Goal: Transaction & Acquisition: Purchase product/service

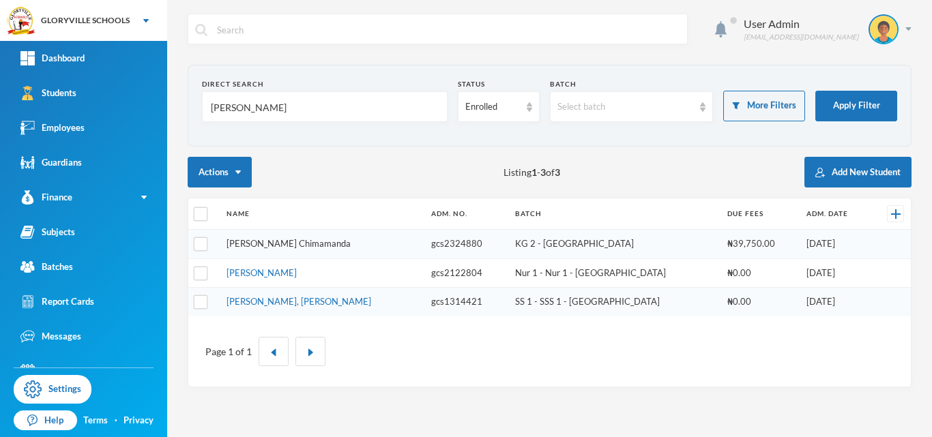
type input "[PERSON_NAME]"
click at [351, 240] on link "[PERSON_NAME] Chimamanda" at bounding box center [288, 243] width 124 height 11
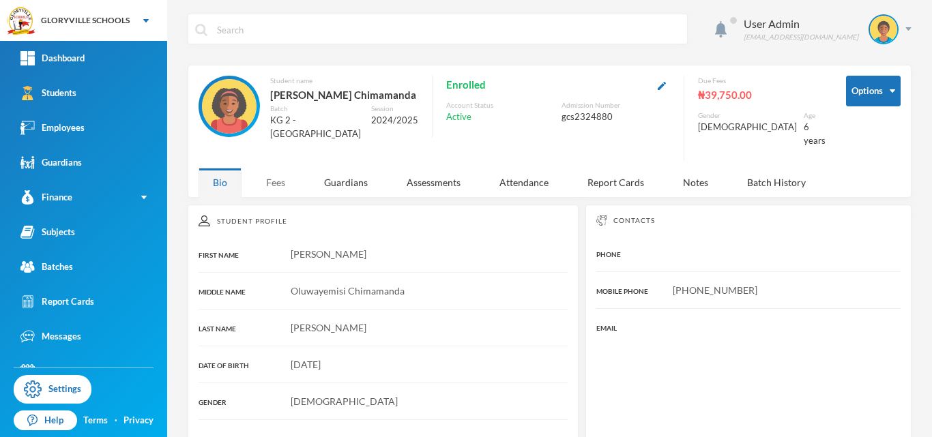
click at [280, 191] on div "Fees" at bounding box center [276, 182] width 48 height 29
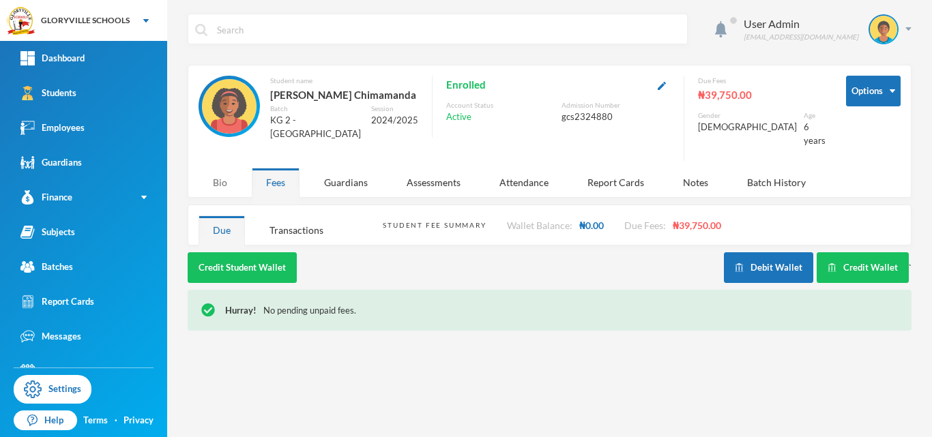
click at [203, 192] on div "Bio" at bounding box center [219, 182] width 43 height 29
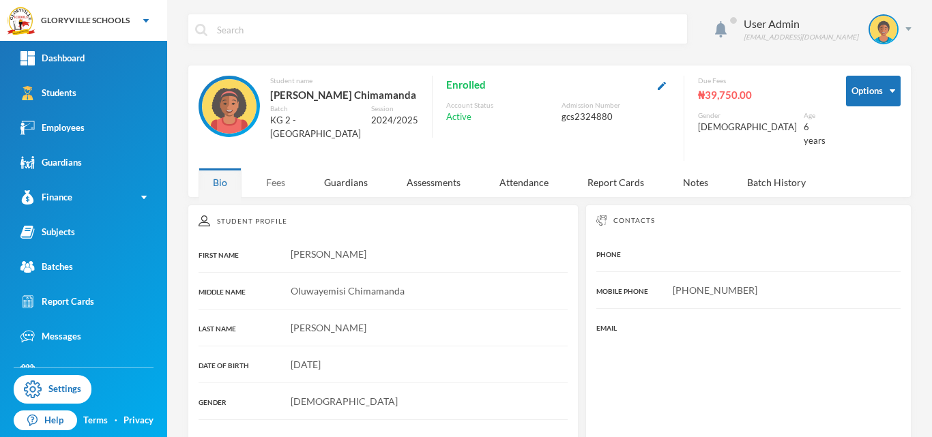
click at [267, 197] on div "Fees" at bounding box center [276, 182] width 48 height 29
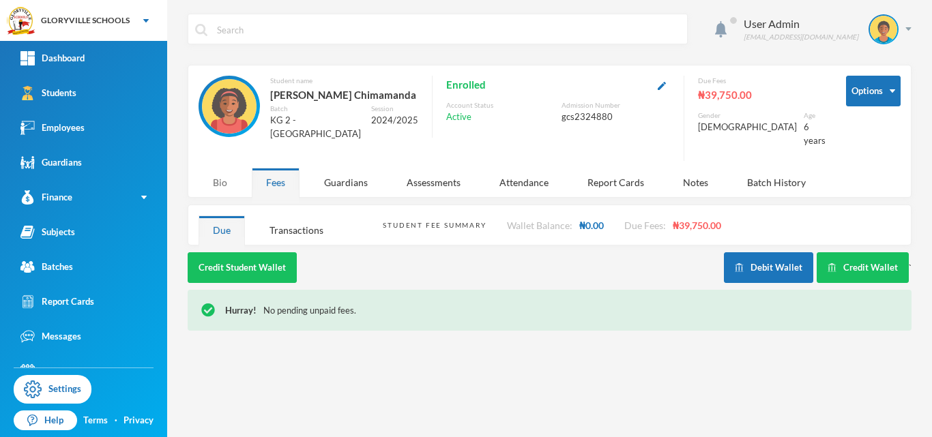
click at [235, 195] on div "Bio" at bounding box center [219, 182] width 43 height 29
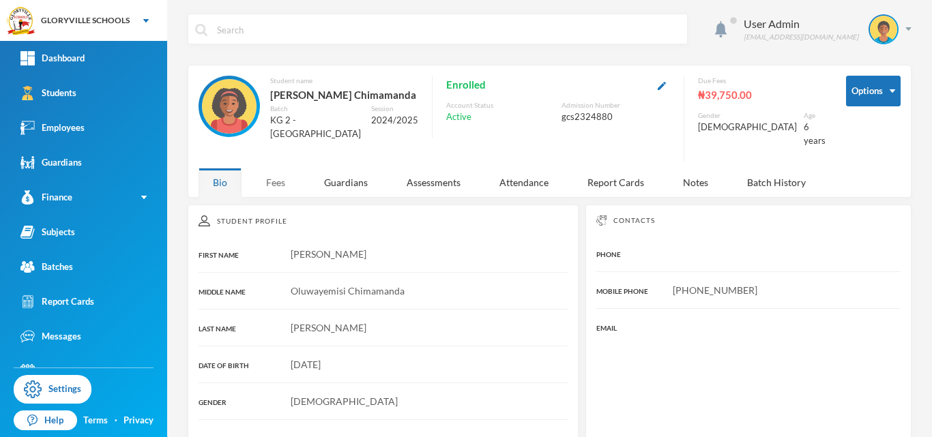
click at [261, 192] on div "Fees" at bounding box center [276, 182] width 48 height 29
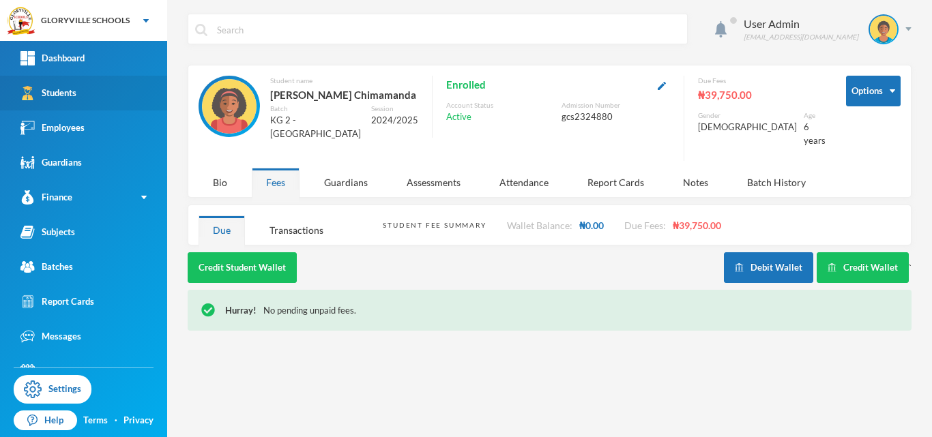
click at [119, 98] on link "Students" at bounding box center [83, 93] width 167 height 35
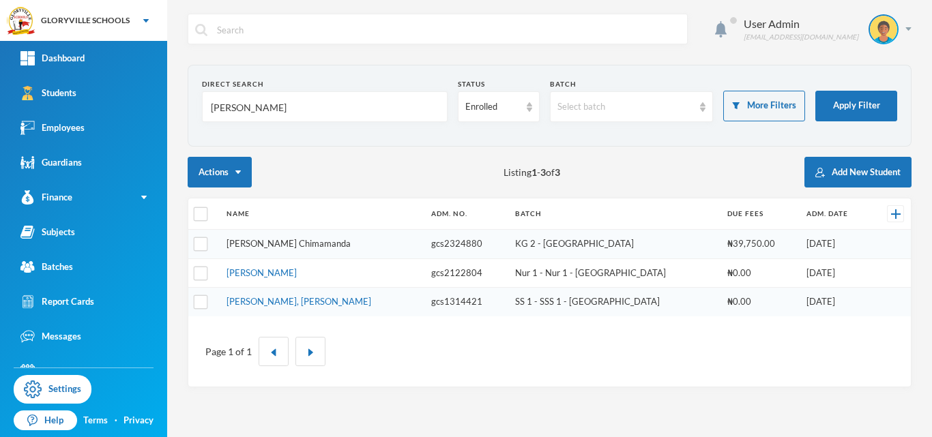
click at [346, 243] on link "[PERSON_NAME] Chimamanda" at bounding box center [288, 243] width 124 height 11
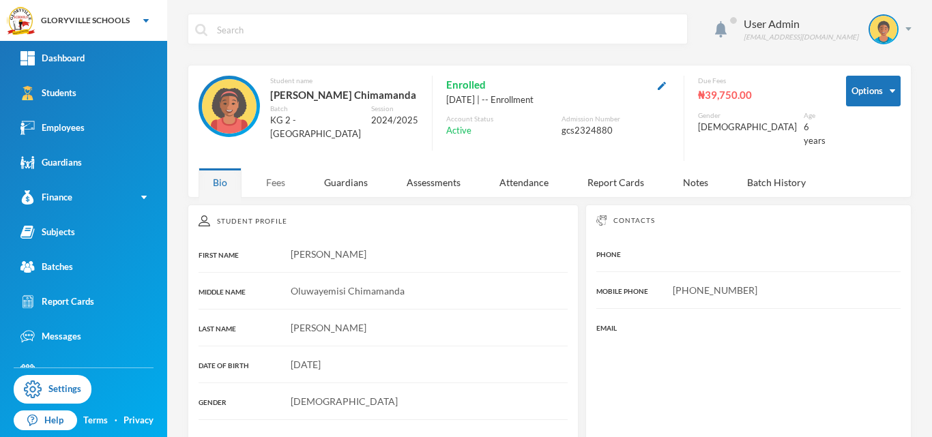
click at [273, 194] on div "Fees" at bounding box center [276, 182] width 48 height 29
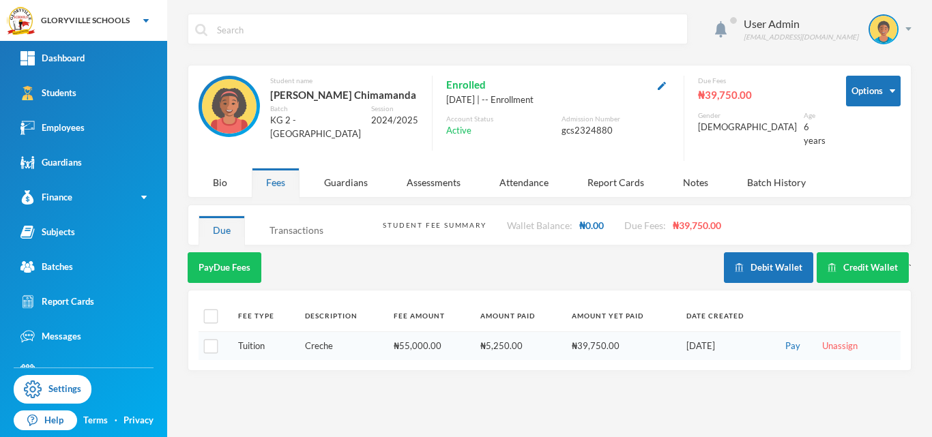
click at [312, 245] on div "Transactions" at bounding box center [296, 230] width 83 height 29
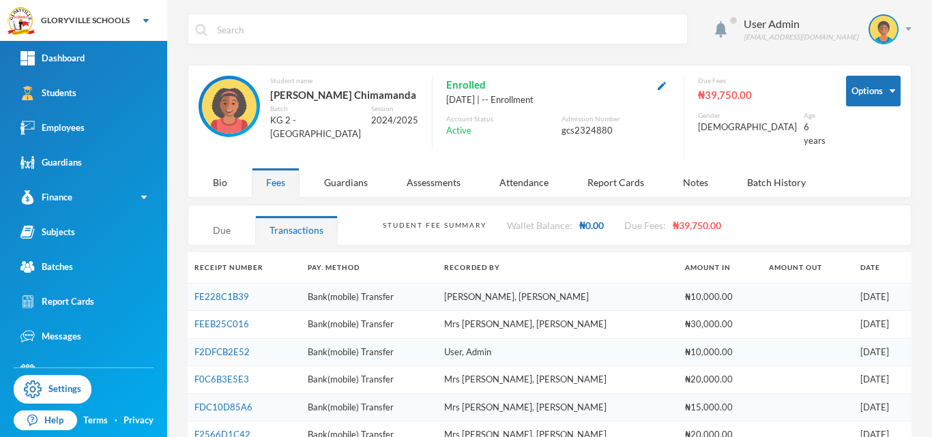
click at [235, 245] on div "Due" at bounding box center [221, 230] width 46 height 29
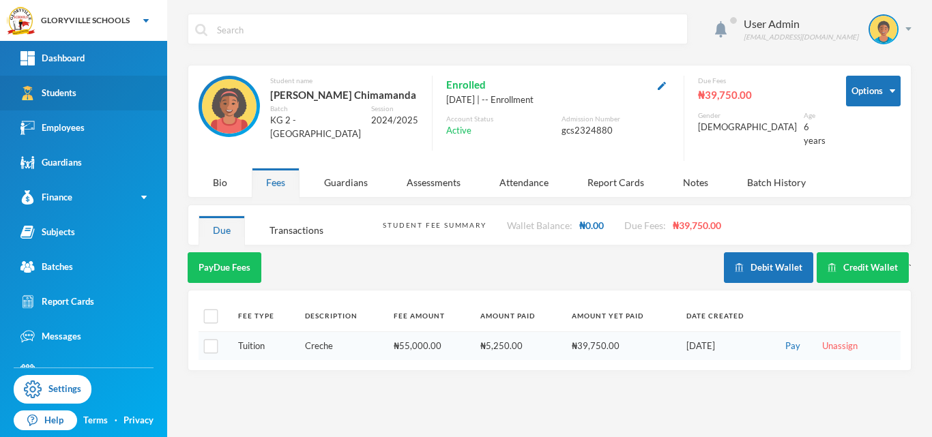
click at [72, 87] on div "Students" at bounding box center [48, 93] width 56 height 14
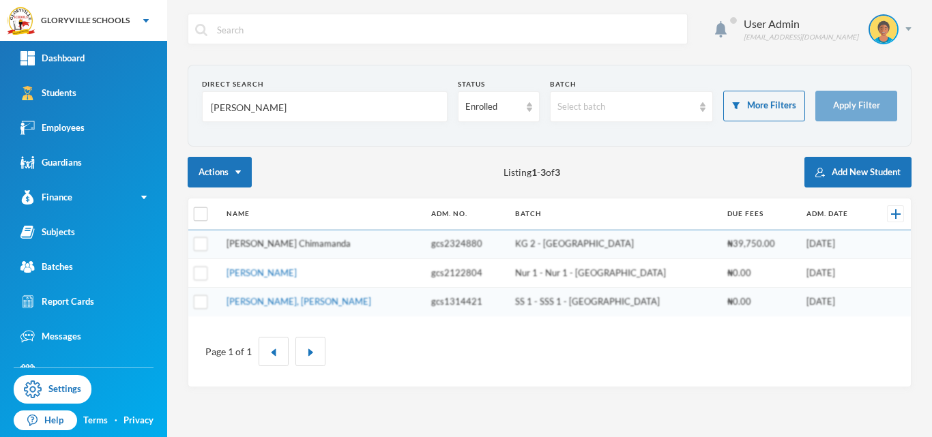
click at [351, 245] on link "[PERSON_NAME] Chimamanda" at bounding box center [288, 243] width 124 height 11
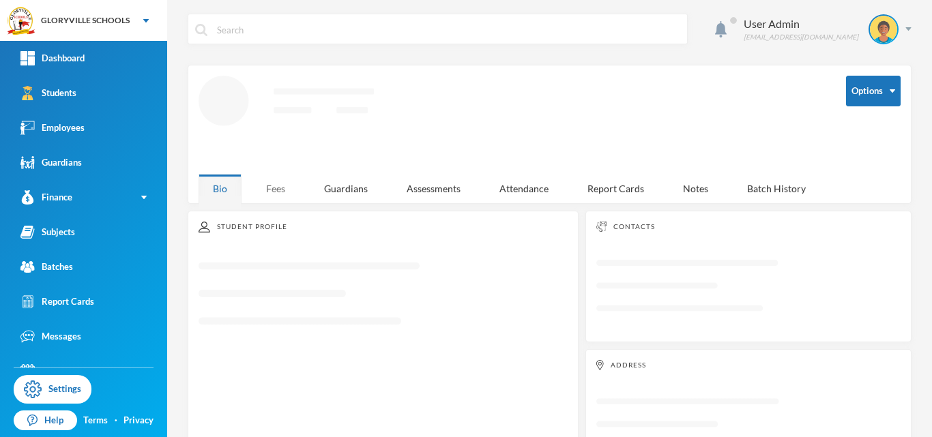
click at [269, 187] on div "Fees" at bounding box center [276, 188] width 48 height 29
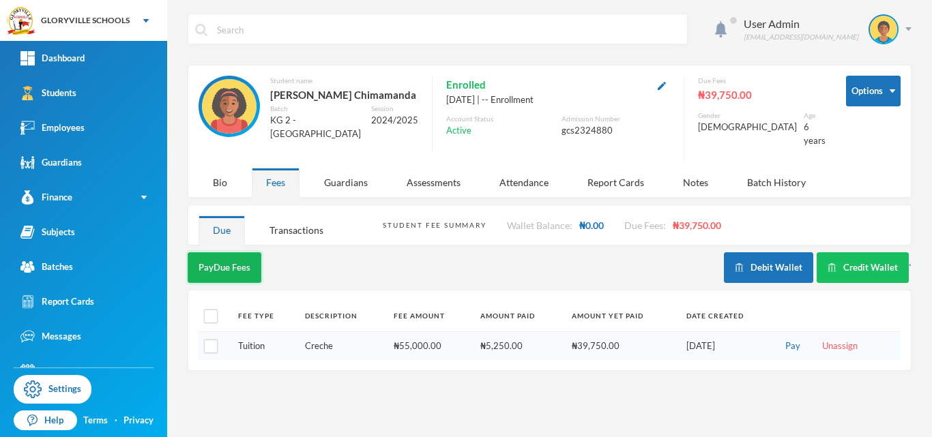
click at [239, 280] on button "Pay Due Fees" at bounding box center [225, 267] width 74 height 31
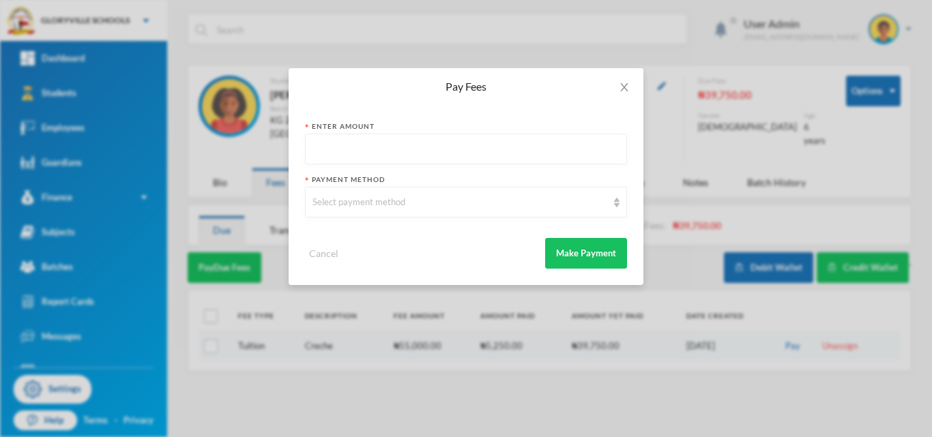
click at [358, 148] on input "text" at bounding box center [465, 149] width 307 height 31
type input "40000"
click at [452, 204] on div "Select payment method" at bounding box center [459, 203] width 295 height 14
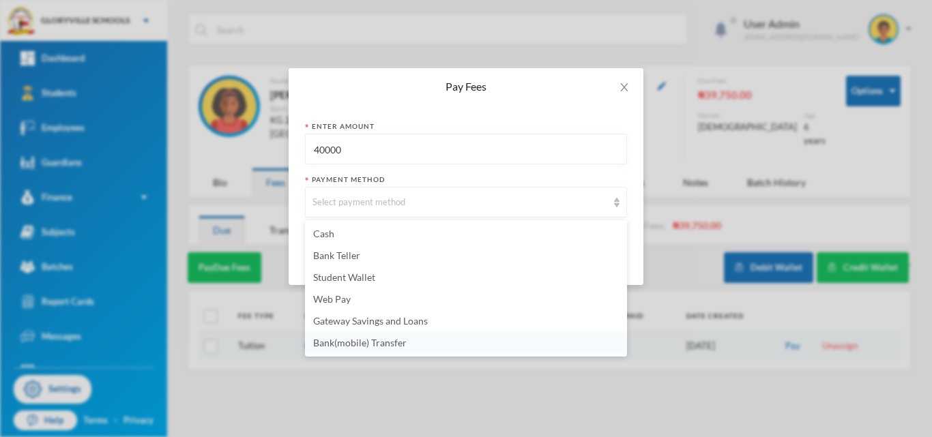
click at [385, 342] on span "Bank(mobile) Transfer" at bounding box center [359, 343] width 93 height 12
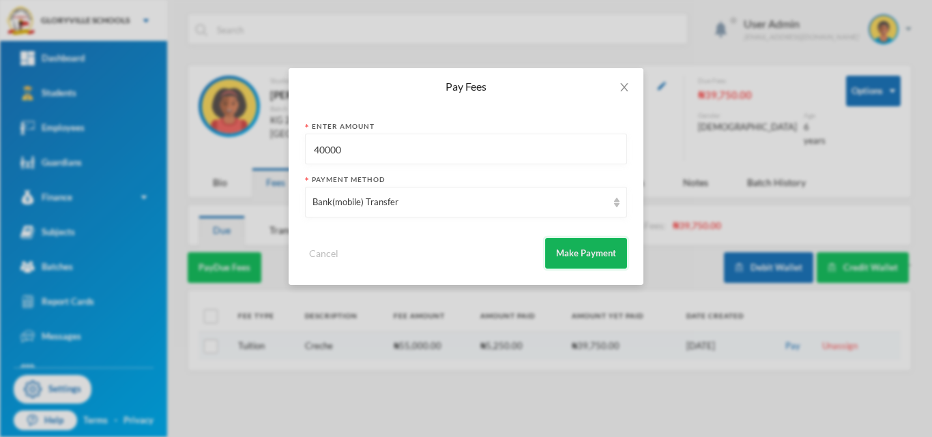
click at [568, 243] on button "Make Payment" at bounding box center [586, 253] width 82 height 31
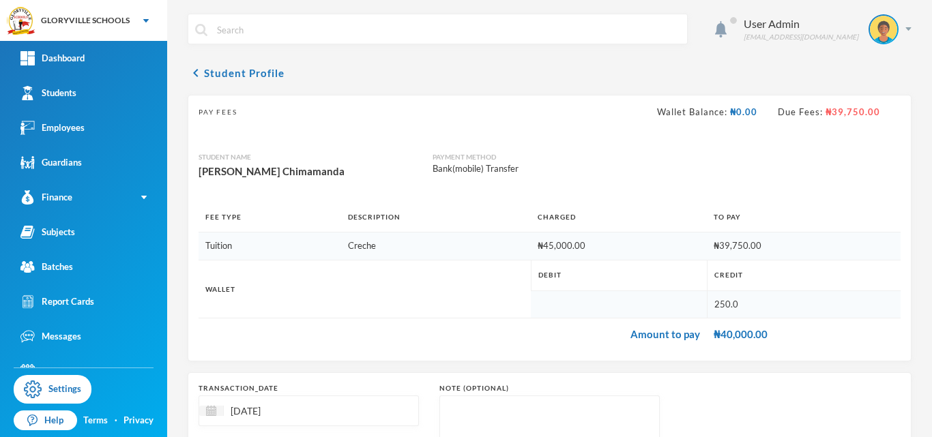
scroll to position [140, 0]
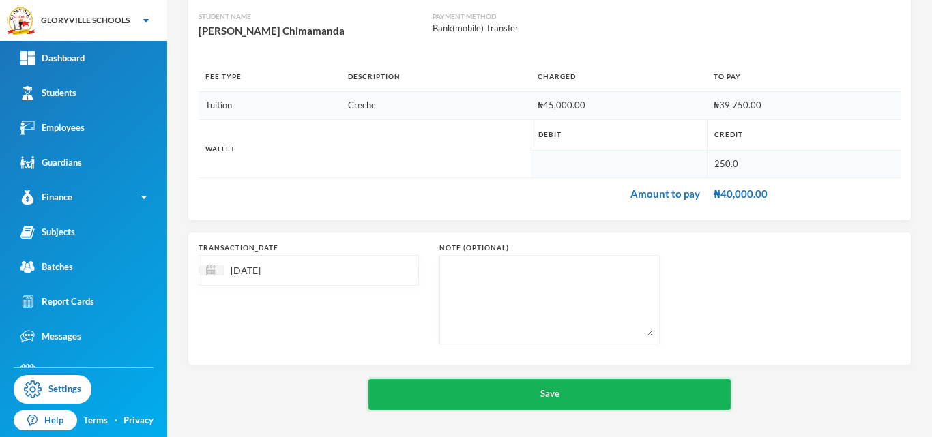
click at [570, 398] on button "Save" at bounding box center [549, 394] width 362 height 31
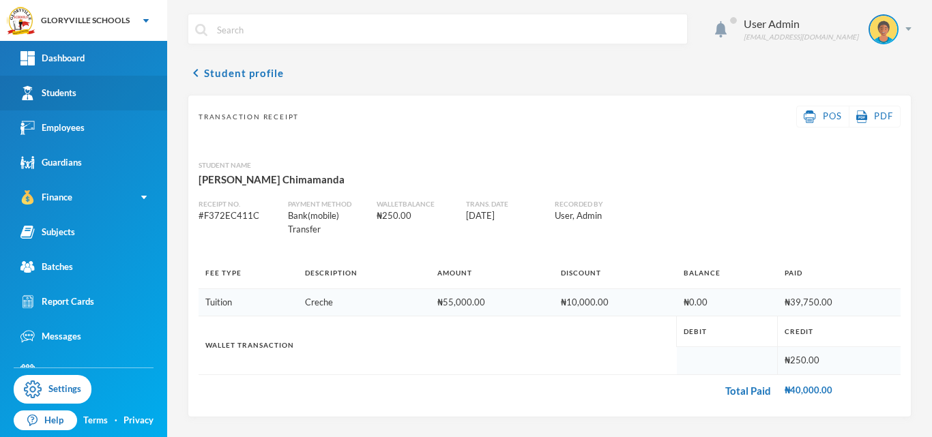
click at [93, 88] on link "Students" at bounding box center [83, 93] width 167 height 35
